Goal: Task Accomplishment & Management: Complete application form

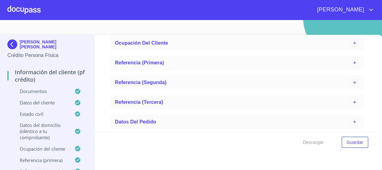
scroll to position [1583, 0]
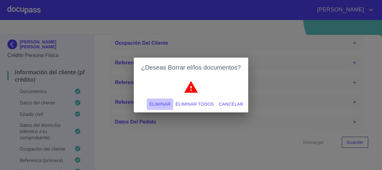
click at [165, 103] on span "Eliminar" at bounding box center [159, 104] width 21 height 8
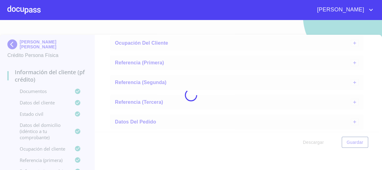
click at [362, 55] on div at bounding box center [191, 95] width 382 height 150
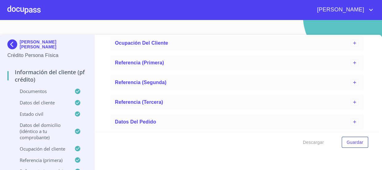
scroll to position [0, 0]
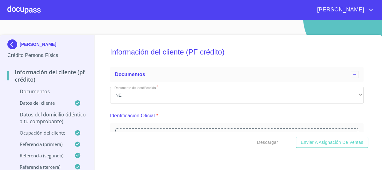
scroll to position [112, 0]
